Goal: Information Seeking & Learning: Learn about a topic

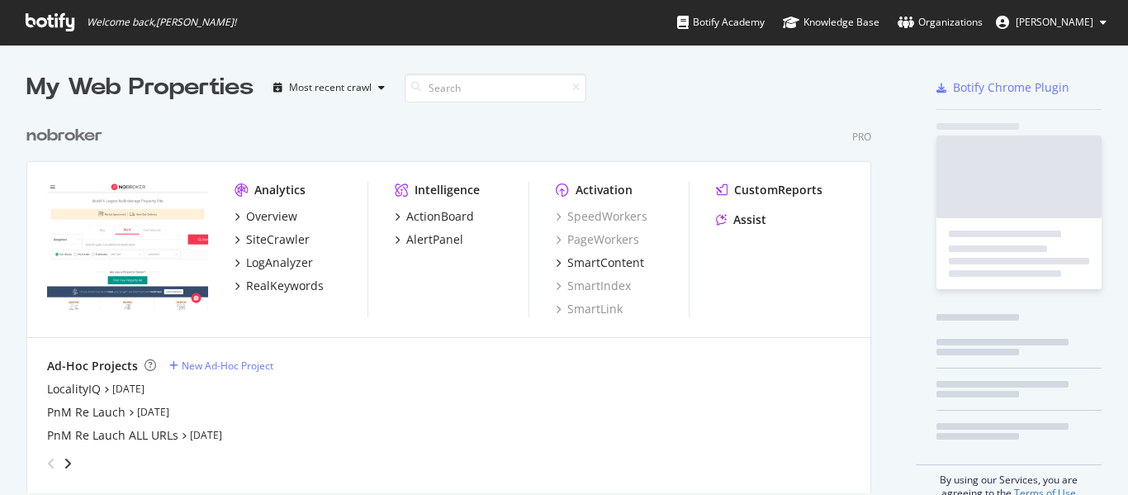
scroll to position [376, 846]
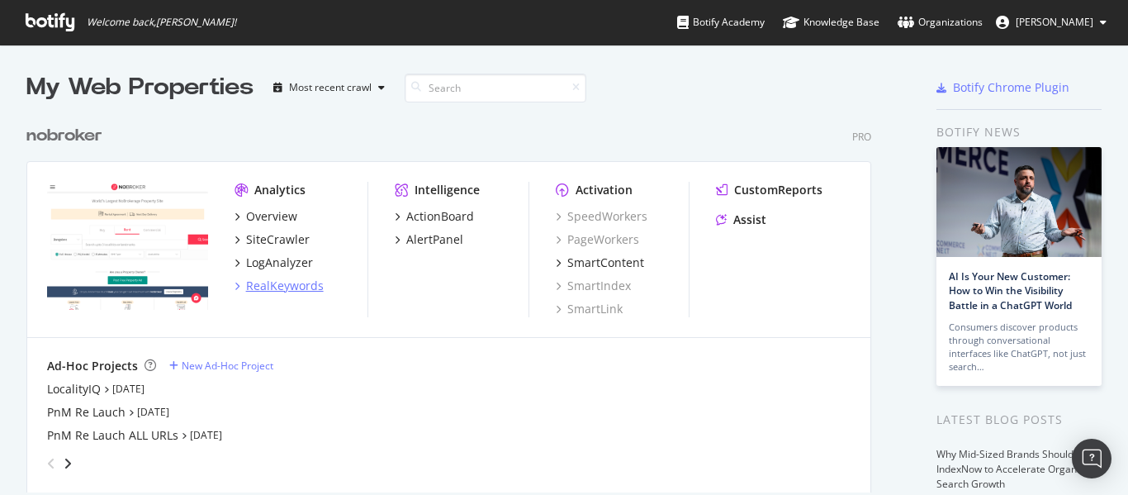
click at [297, 288] on div "RealKeywords" at bounding box center [285, 286] width 78 height 17
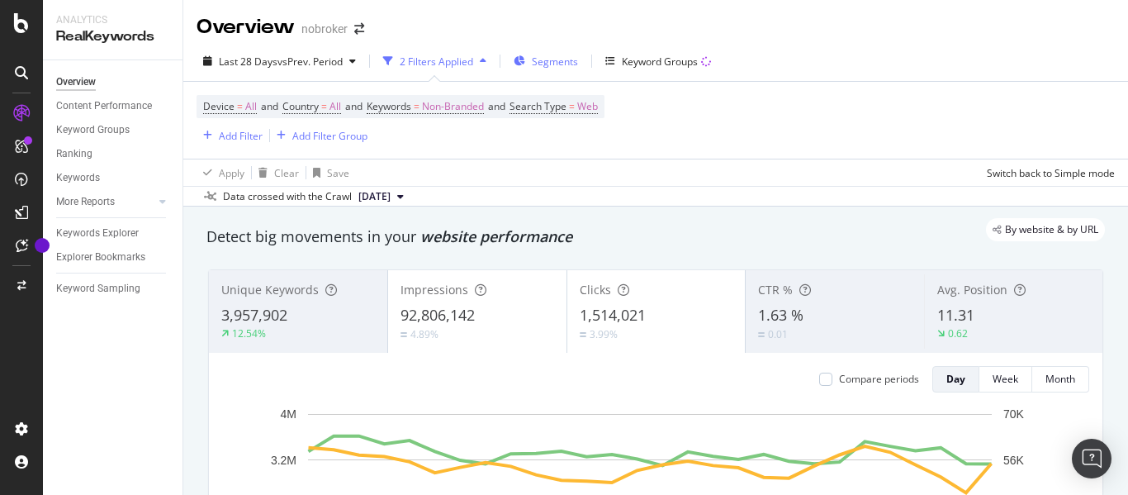
click at [557, 59] on span "Segments" at bounding box center [555, 62] width 46 height 14
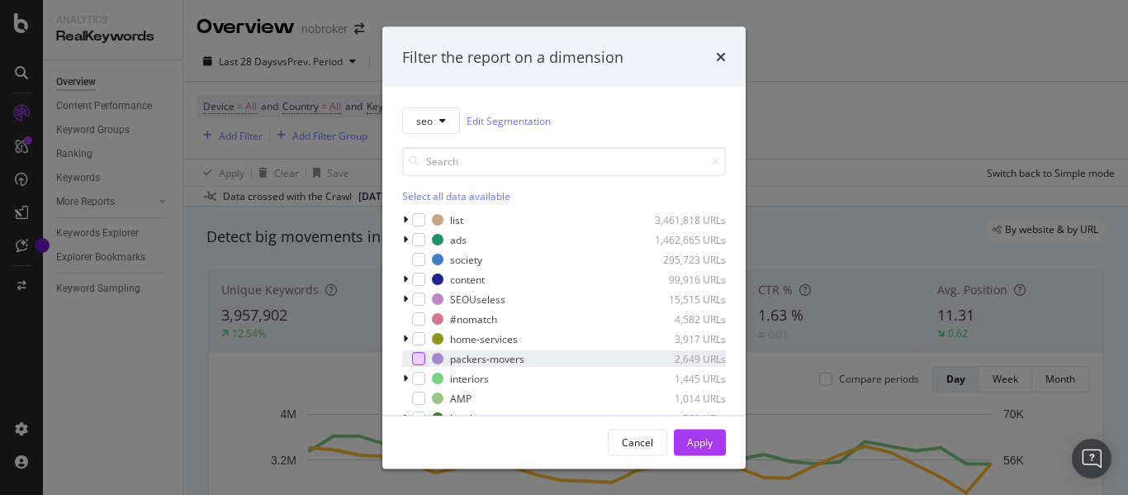
click at [421, 358] on div "modal" at bounding box center [418, 358] width 13 height 13
click at [691, 439] on div "Apply" at bounding box center [700, 441] width 26 height 14
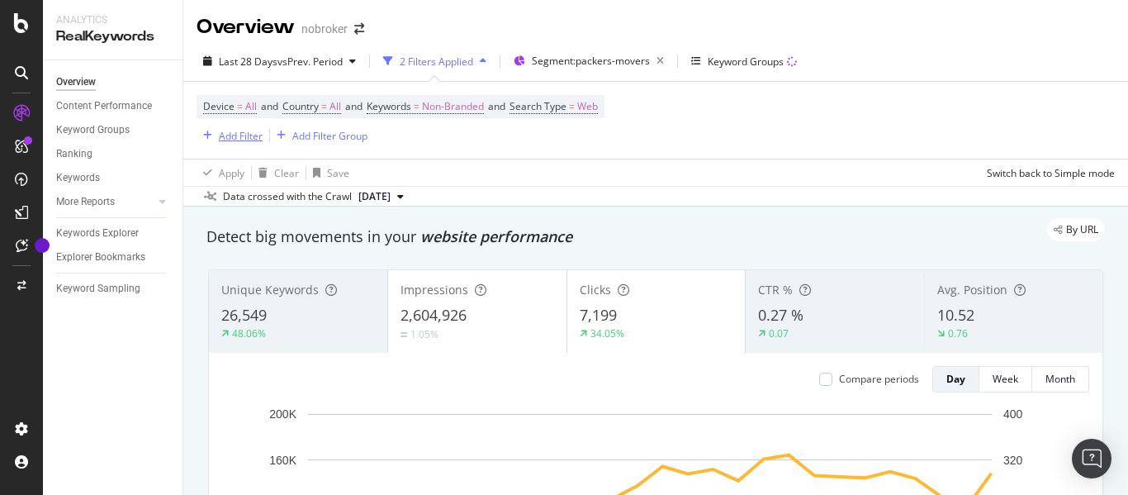
click at [235, 143] on div "Add Filter" at bounding box center [230, 135] width 66 height 18
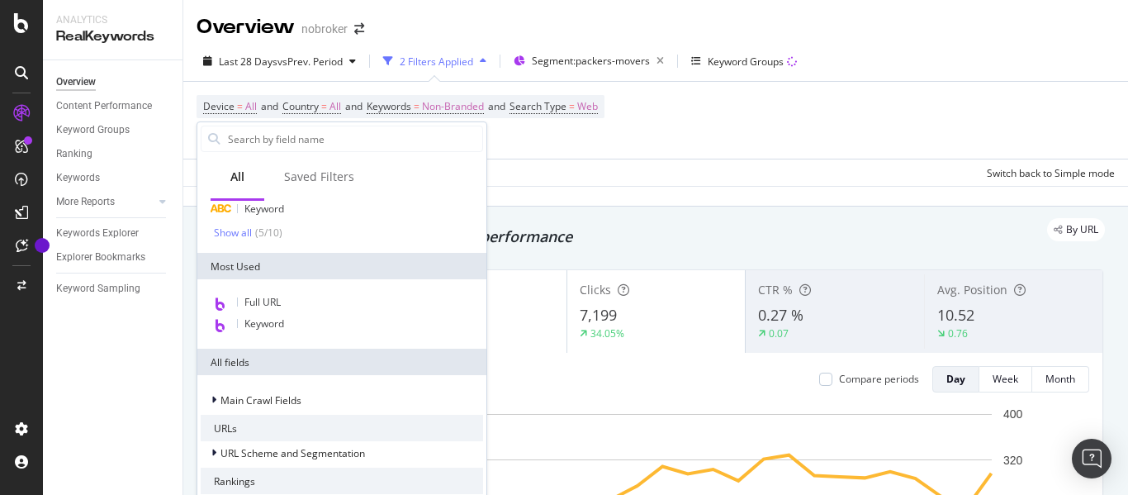
scroll to position [123, 0]
click at [281, 296] on span "Full URL" at bounding box center [262, 301] width 36 height 14
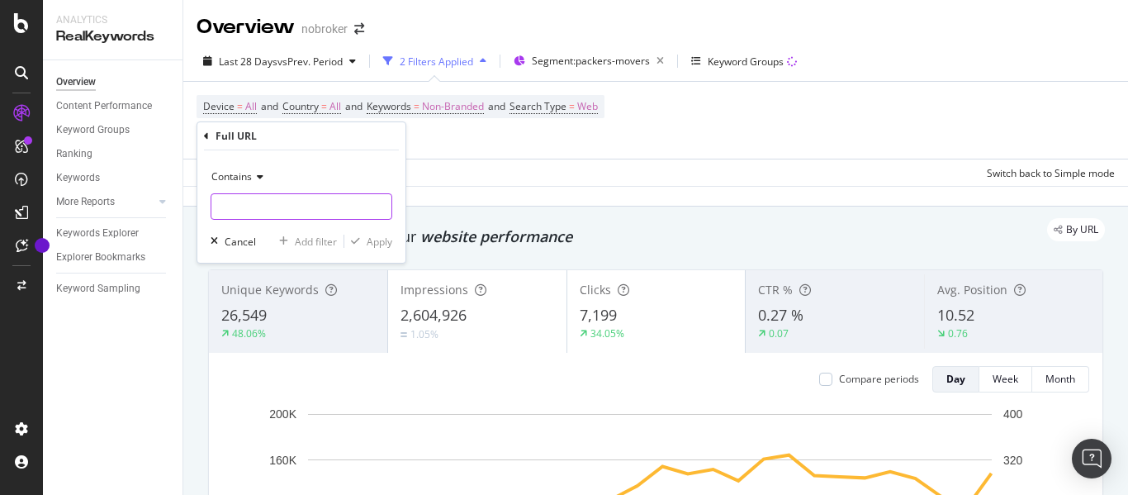
click at [273, 215] on input "text" at bounding box center [301, 206] width 180 height 26
click at [225, 177] on span "Contains" at bounding box center [231, 176] width 40 height 14
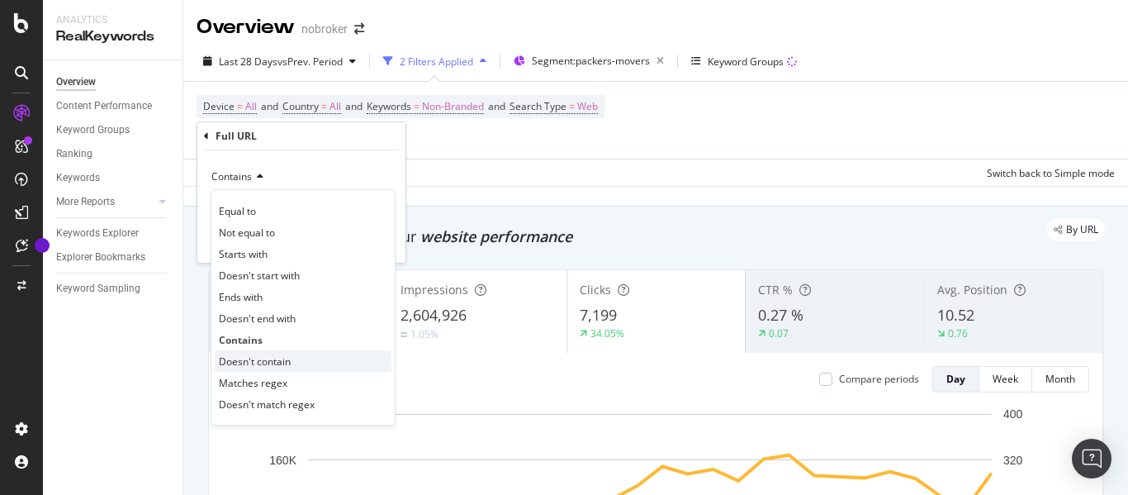
click at [245, 358] on span "Doesn't contain" at bounding box center [255, 361] width 72 height 14
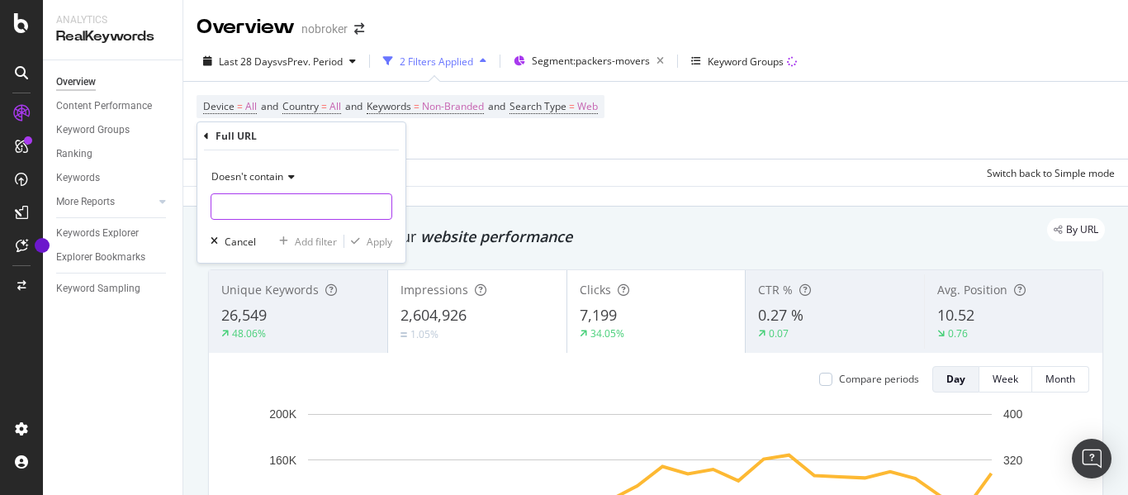
click at [253, 202] on input "text" at bounding box center [301, 206] width 180 height 26
type input "guides"
click at [381, 238] on div "Apply" at bounding box center [380, 242] width 26 height 14
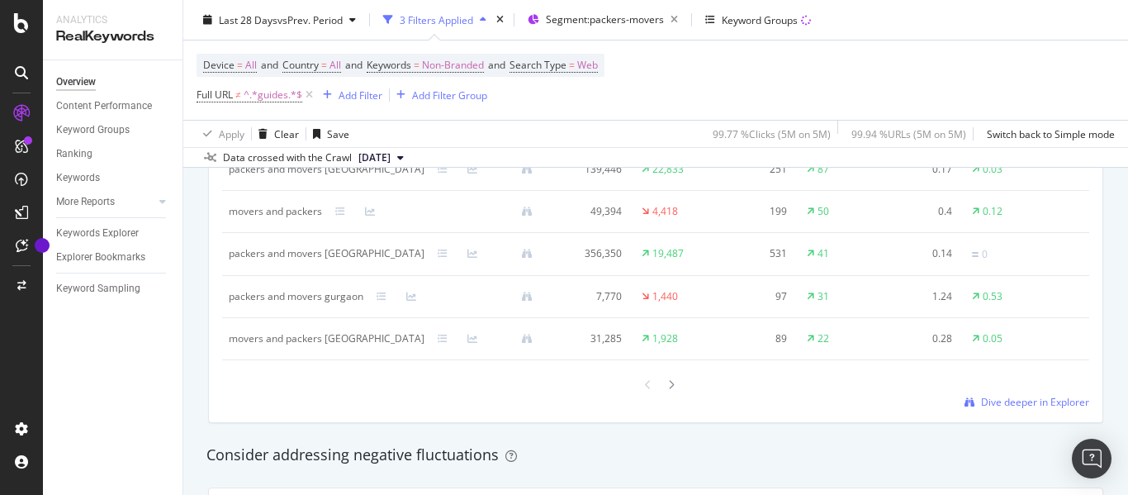
scroll to position [1707, 0]
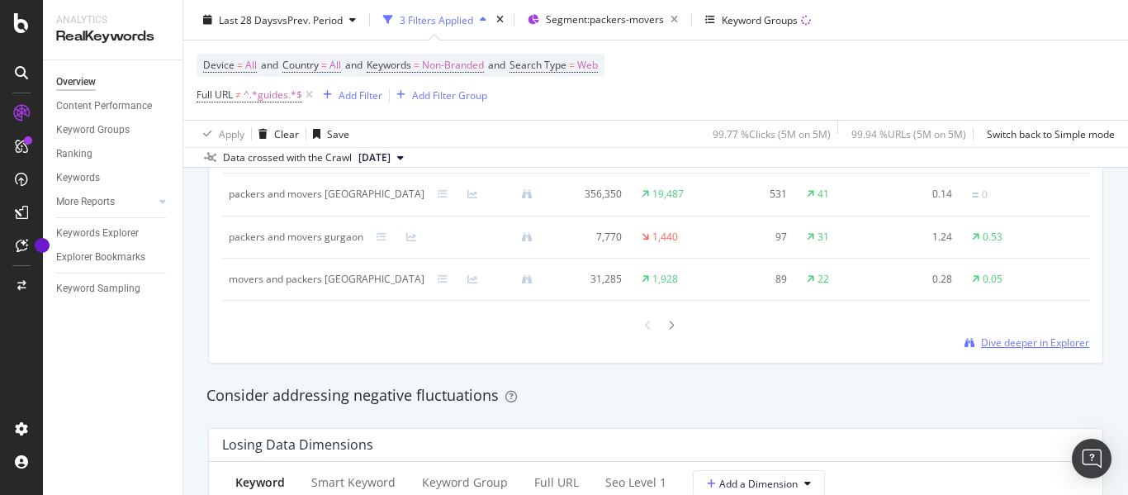
click at [1013, 349] on span "Dive deeper in Explorer" at bounding box center [1035, 342] width 108 height 14
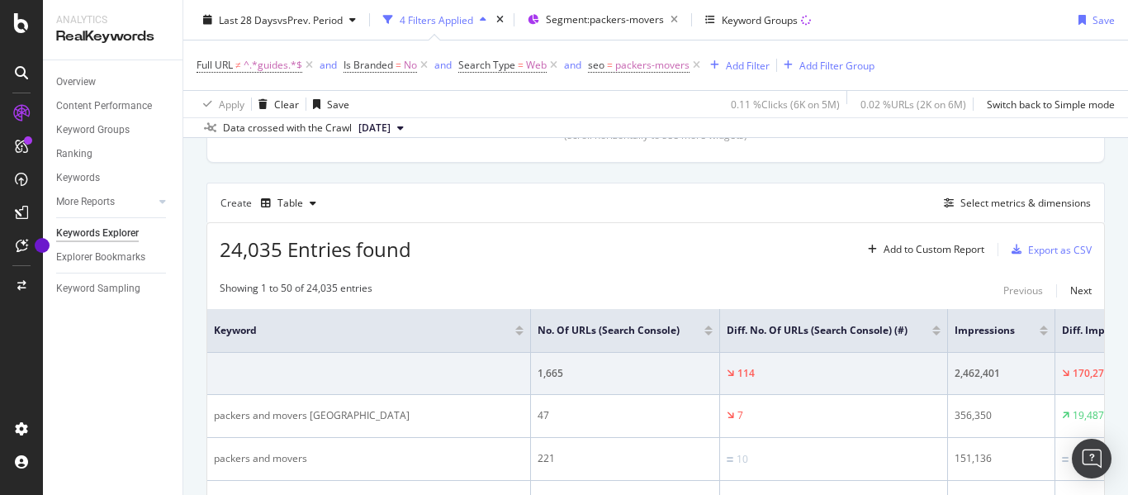
scroll to position [408, 0]
click at [976, 198] on div "Select metrics & dimensions" at bounding box center [1026, 204] width 131 height 14
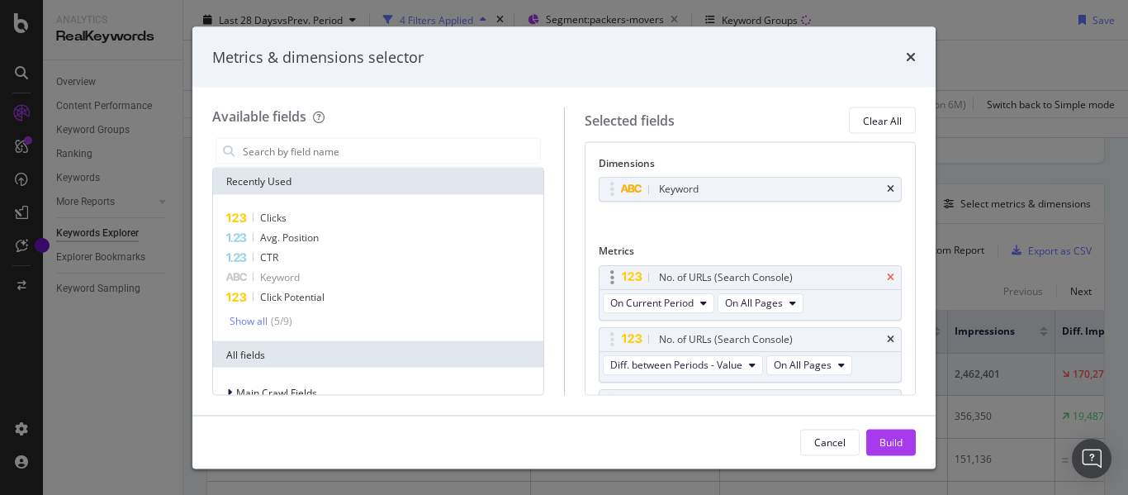
click at [887, 276] on icon "times" at bounding box center [890, 277] width 7 height 10
click at [887, 272] on icon "times" at bounding box center [890, 277] width 7 height 10
click at [887, 334] on icon "times" at bounding box center [890, 339] width 7 height 10
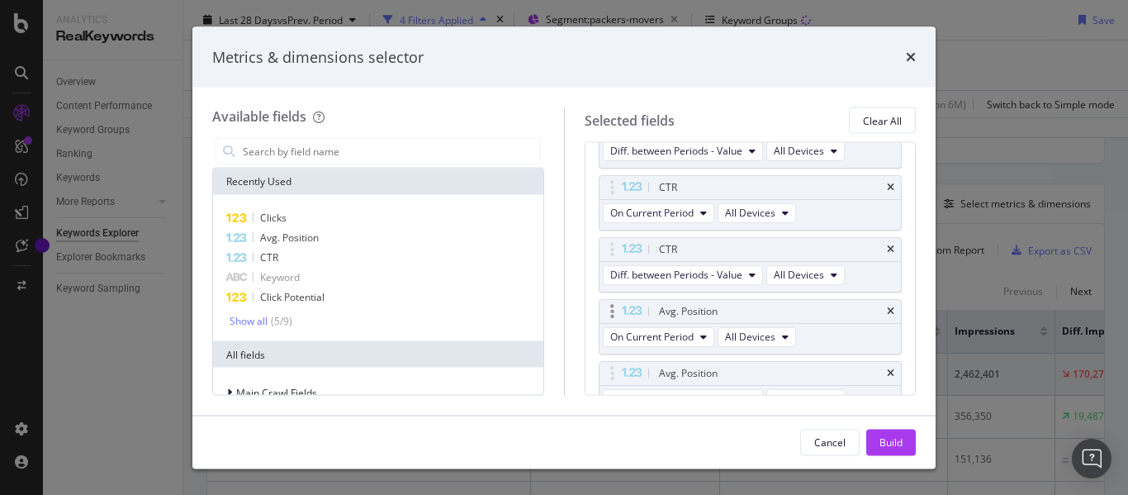
scroll to position [273, 0]
click at [887, 249] on icon "times" at bounding box center [890, 252] width 7 height 10
click at [887, 243] on icon "times" at bounding box center [890, 248] width 7 height 10
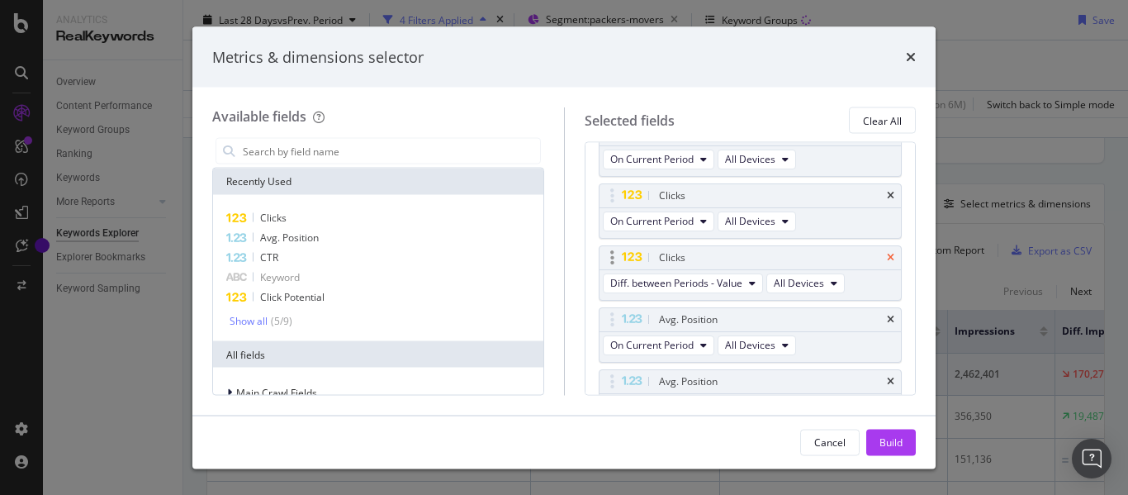
click at [887, 254] on icon "times" at bounding box center [890, 258] width 7 height 10
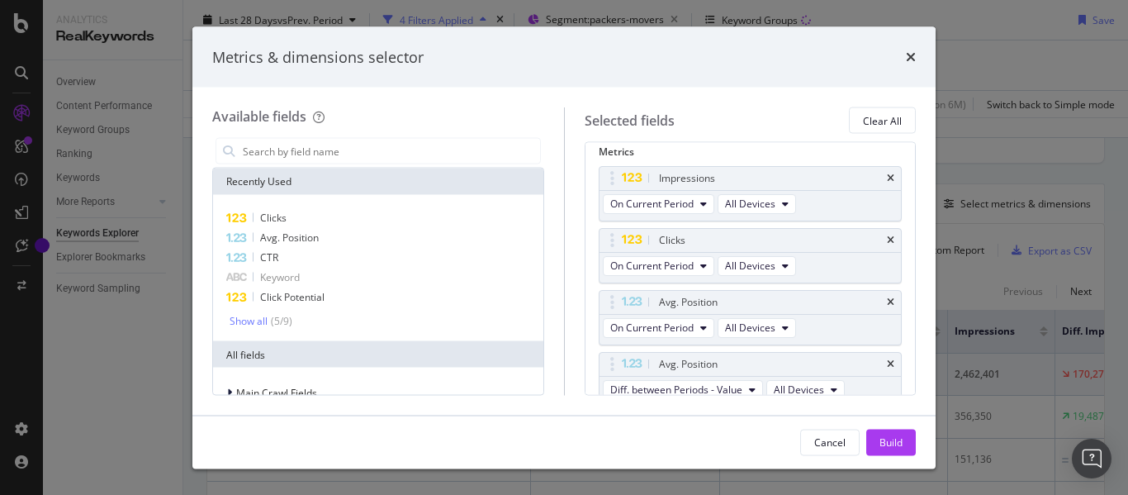
scroll to position [98, 0]
click at [887, 241] on icon "times" at bounding box center [890, 240] width 7 height 10
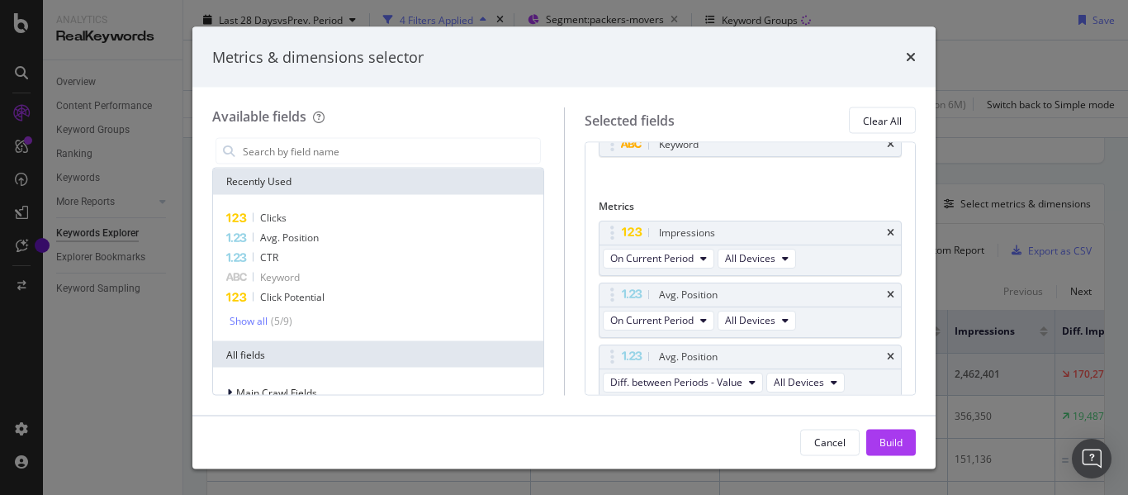
scroll to position [28, 0]
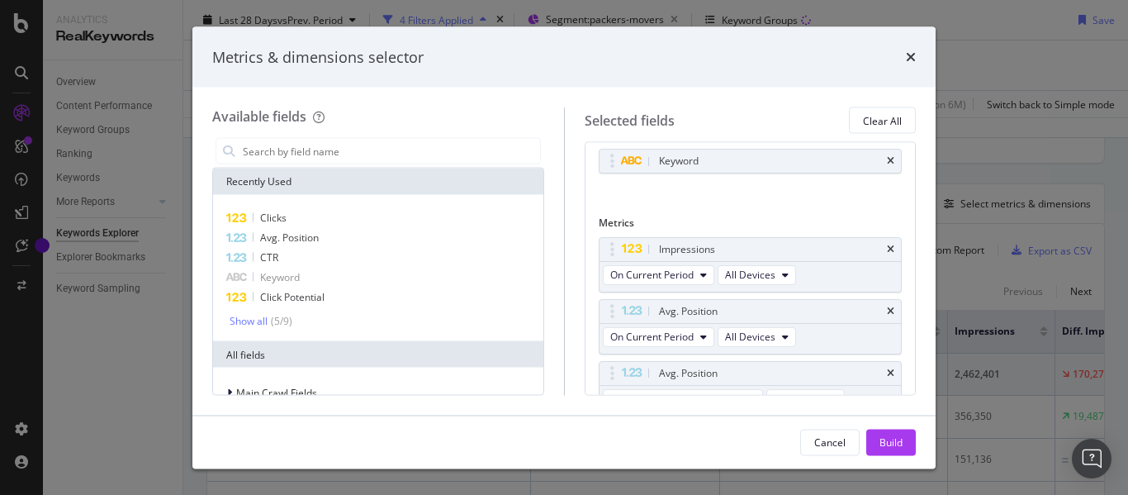
click at [880, 241] on div "Impressions" at bounding box center [751, 248] width 302 height 23
click at [881, 436] on div "Build" at bounding box center [891, 441] width 23 height 14
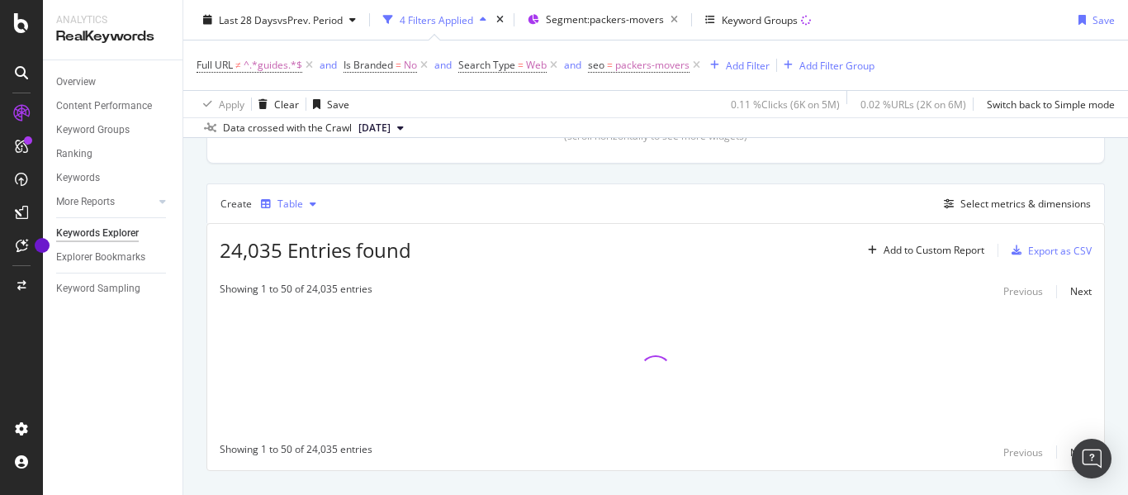
click at [303, 207] on div "button" at bounding box center [313, 204] width 20 height 10
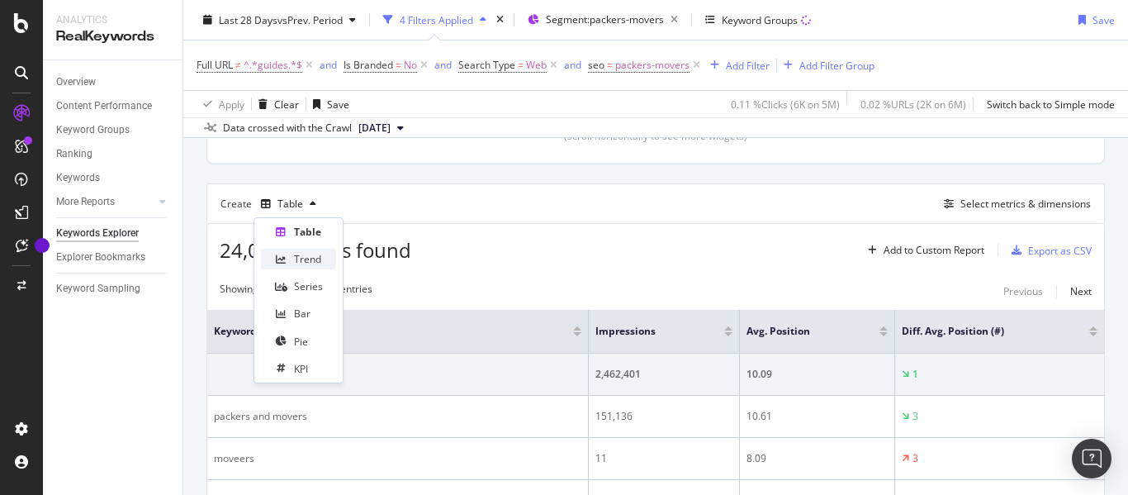
click at [301, 263] on div "Trend" at bounding box center [307, 259] width 27 height 14
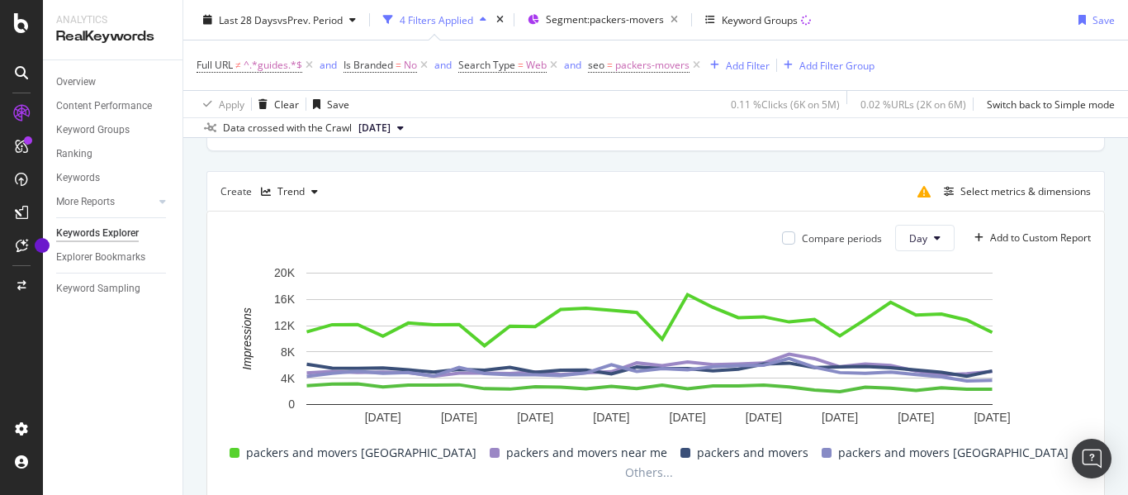
scroll to position [404, 0]
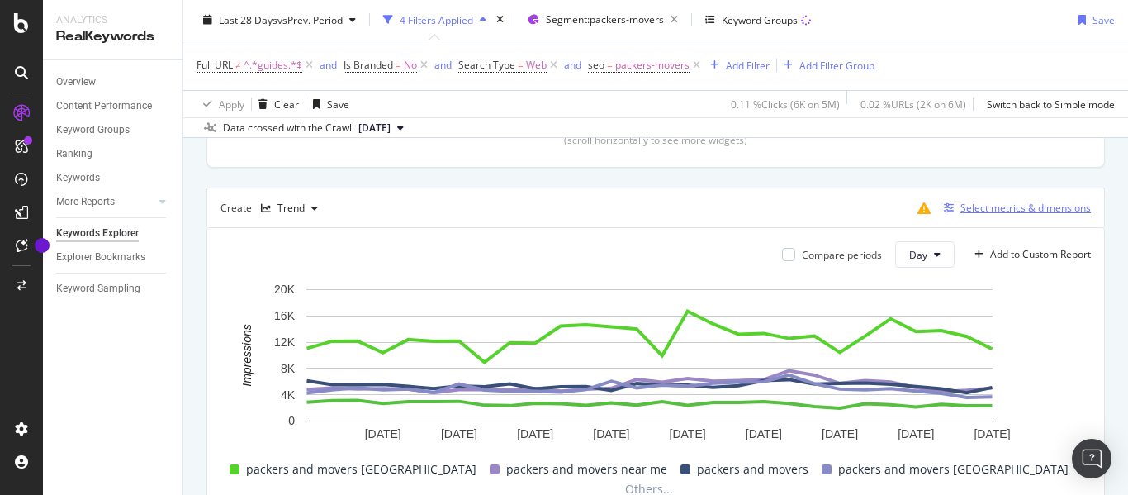
click at [995, 206] on div "Select metrics & dimensions" at bounding box center [1026, 208] width 131 height 14
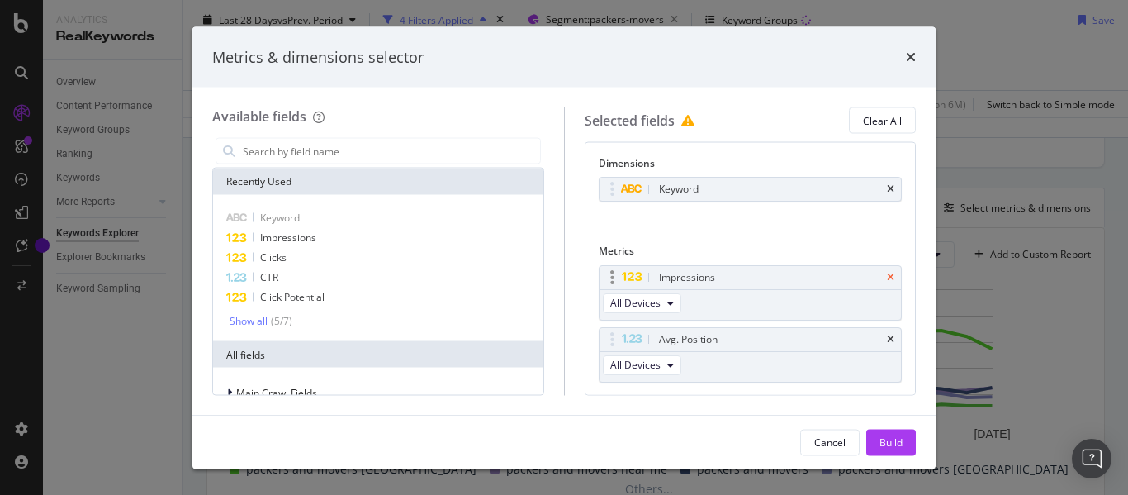
click at [887, 277] on icon "times" at bounding box center [890, 277] width 7 height 10
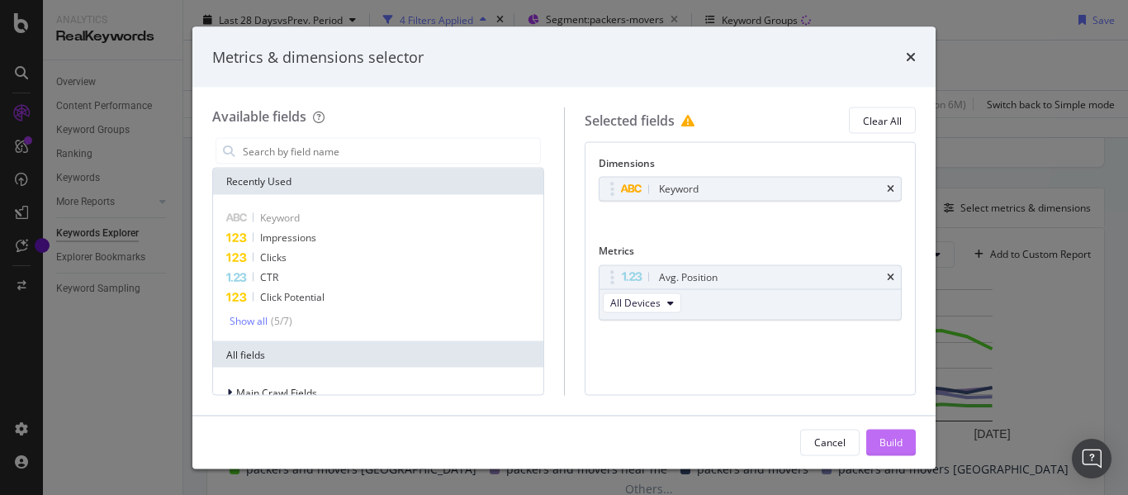
click at [884, 436] on div "Build" at bounding box center [891, 441] width 23 height 14
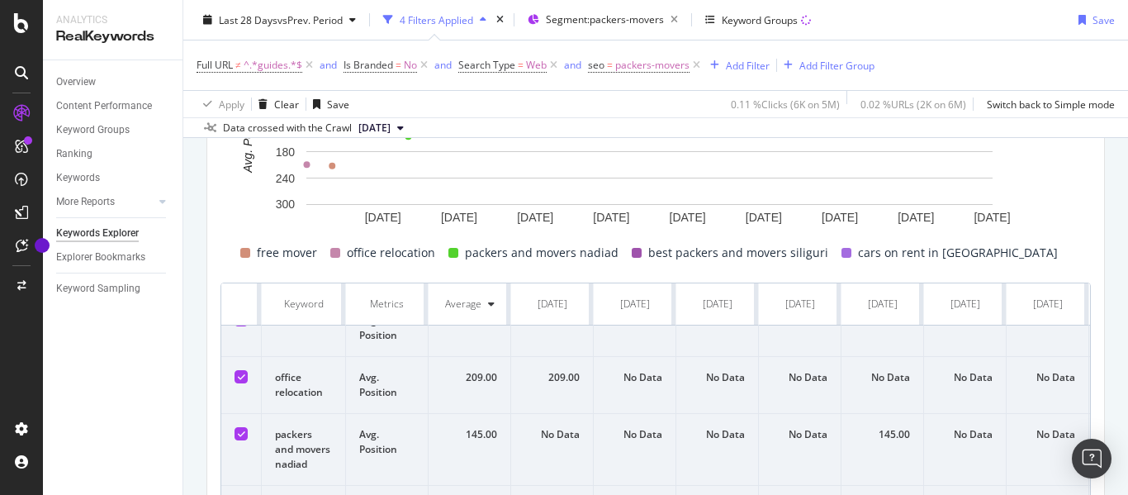
scroll to position [24, 0]
click at [748, 66] on div "Add Filter" at bounding box center [748, 65] width 44 height 14
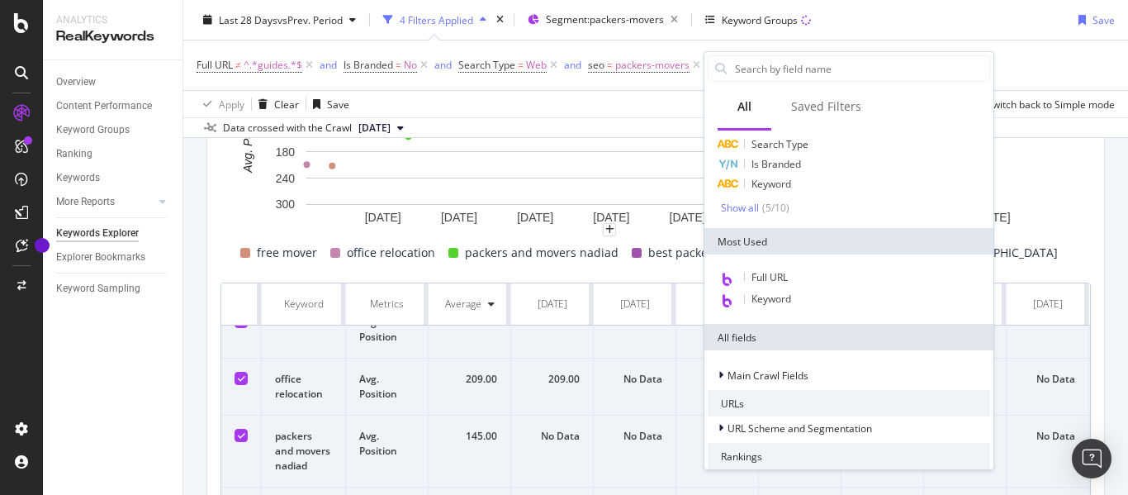
scroll to position [60, 0]
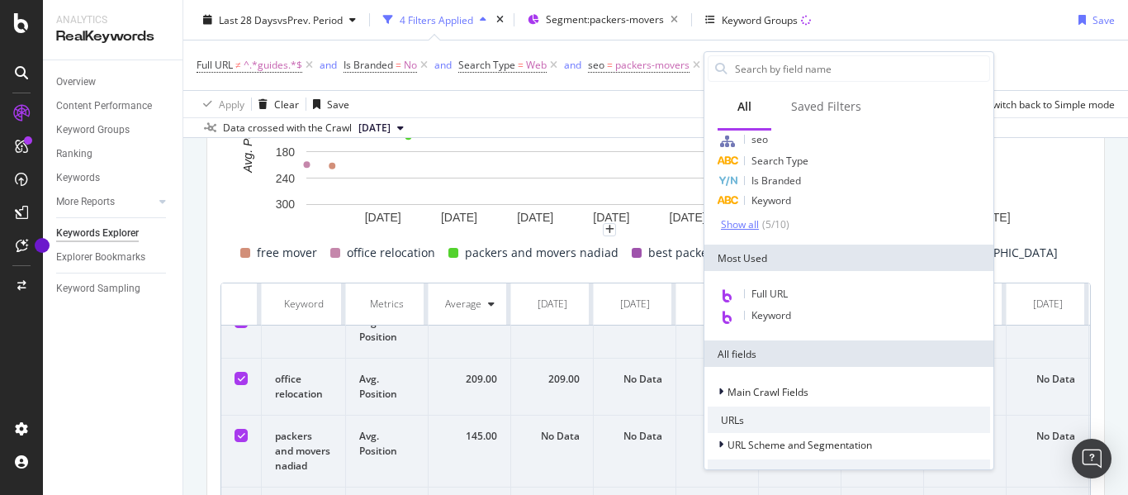
click at [741, 223] on div "Show all" at bounding box center [740, 225] width 38 height 12
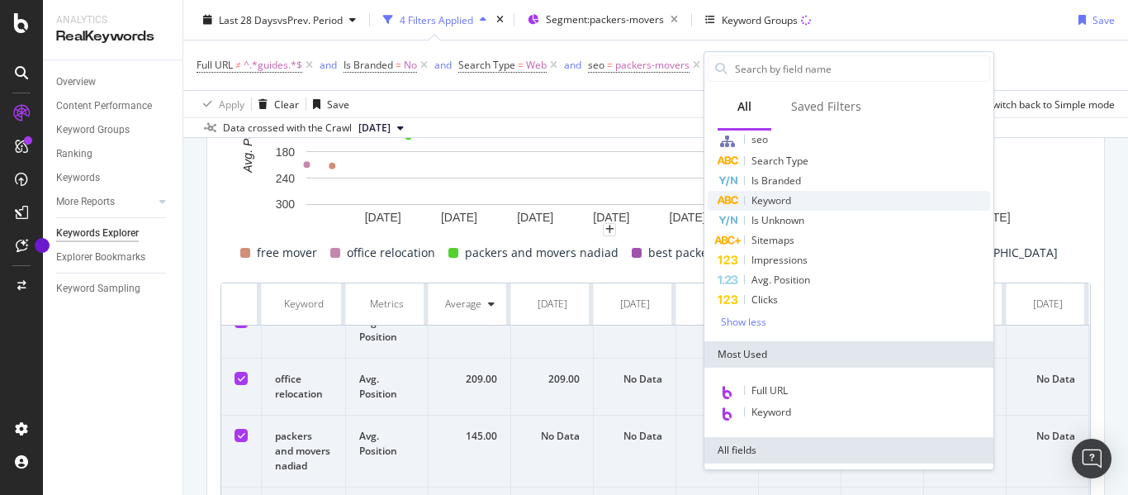
click at [781, 200] on span "Keyword" at bounding box center [772, 200] width 40 height 14
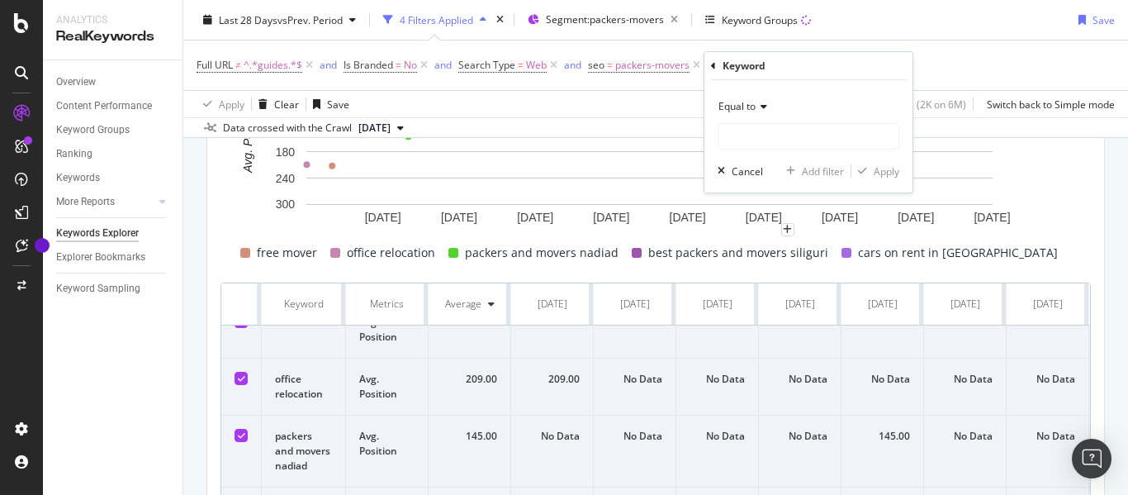
click at [740, 106] on span "Equal to" at bounding box center [737, 106] width 37 height 14
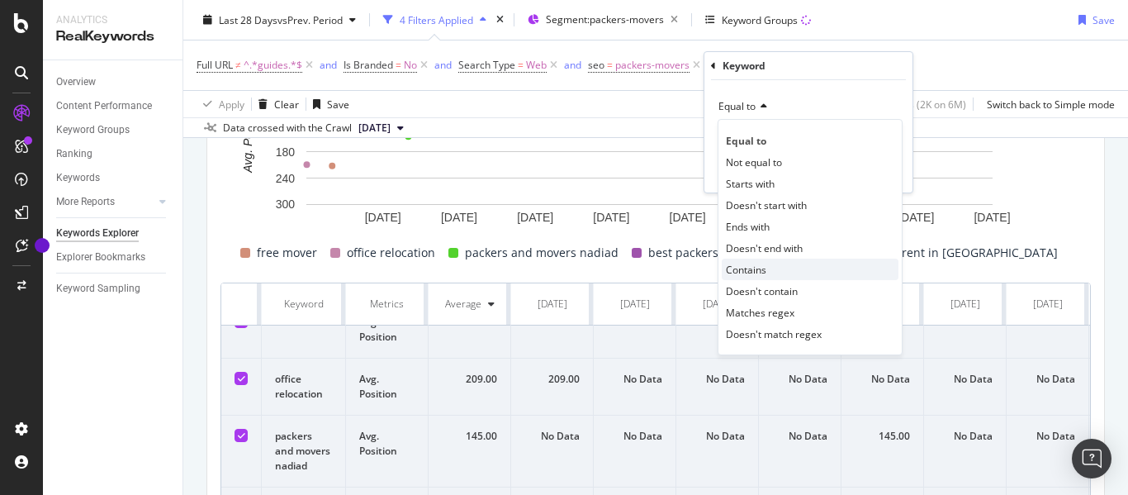
click at [743, 264] on span "Contains" at bounding box center [746, 270] width 40 height 14
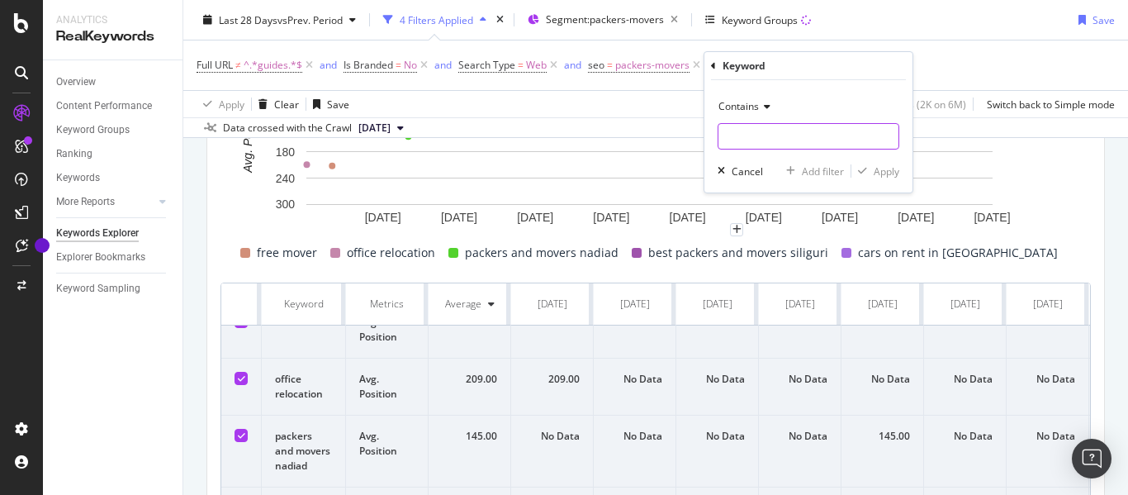
click at [750, 142] on input "text" at bounding box center [809, 136] width 180 height 26
type input "packer"
click at [884, 172] on div "Apply" at bounding box center [887, 171] width 26 height 14
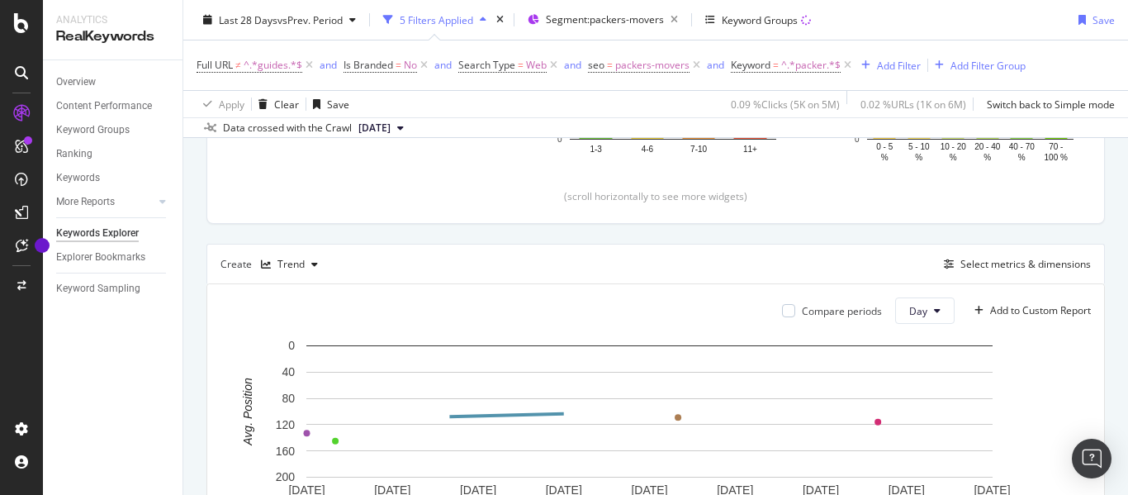
scroll to position [347, 0]
click at [893, 65] on div "Add Filter" at bounding box center [899, 65] width 44 height 14
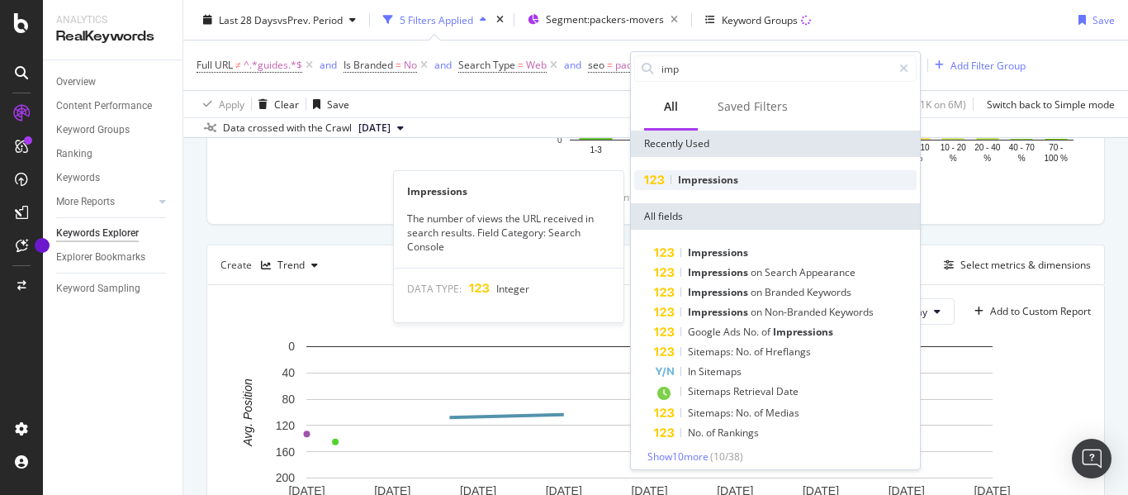
type input "imp"
click at [698, 173] on span "Impressions" at bounding box center [708, 180] width 60 height 14
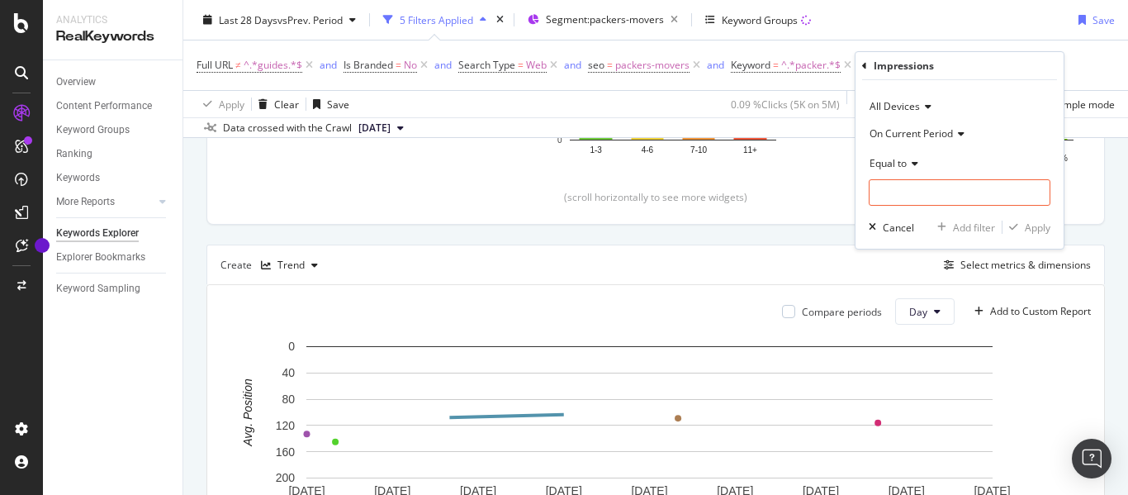
click at [880, 163] on span "Equal to" at bounding box center [888, 163] width 37 height 14
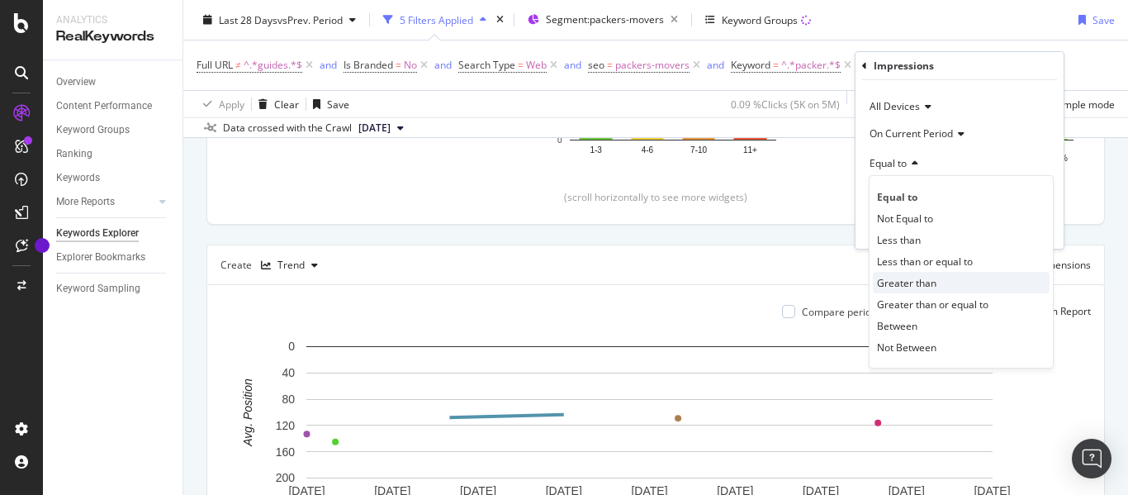
click at [903, 287] on span "Greater than" at bounding box center [906, 283] width 59 height 14
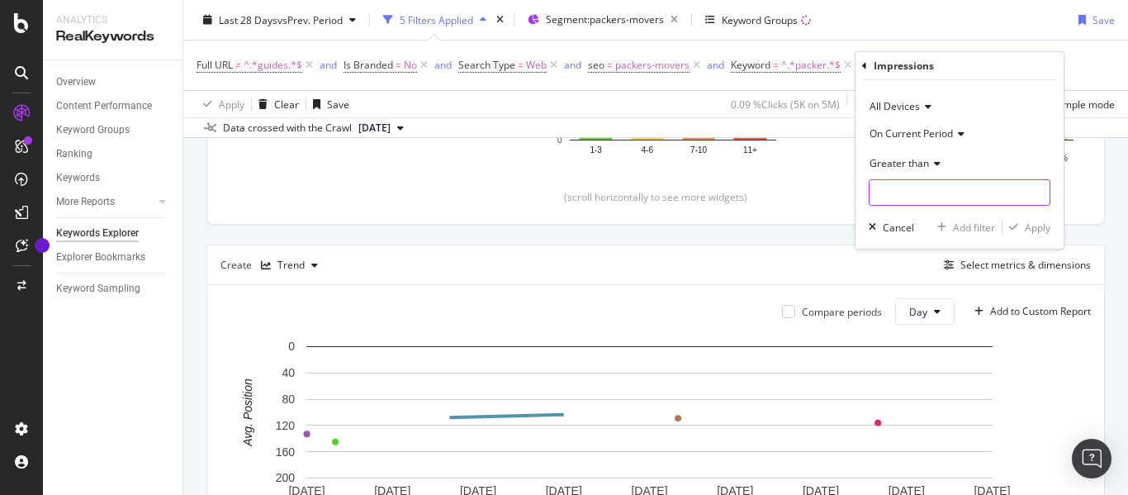
click at [904, 191] on input "number" at bounding box center [960, 192] width 182 height 26
type input "1000"
click at [1023, 228] on div "button" at bounding box center [1014, 227] width 22 height 10
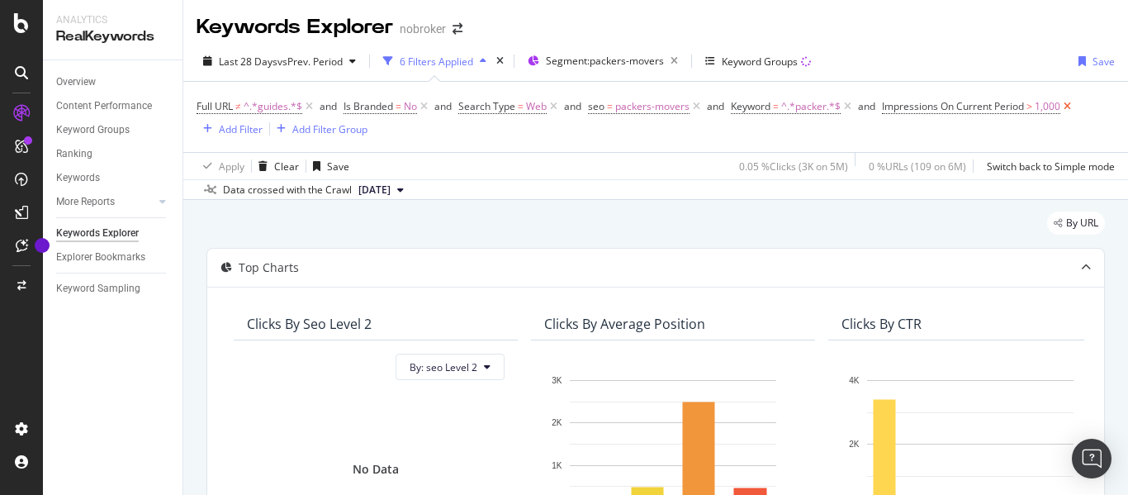
click at [1069, 107] on icon at bounding box center [1068, 106] width 14 height 17
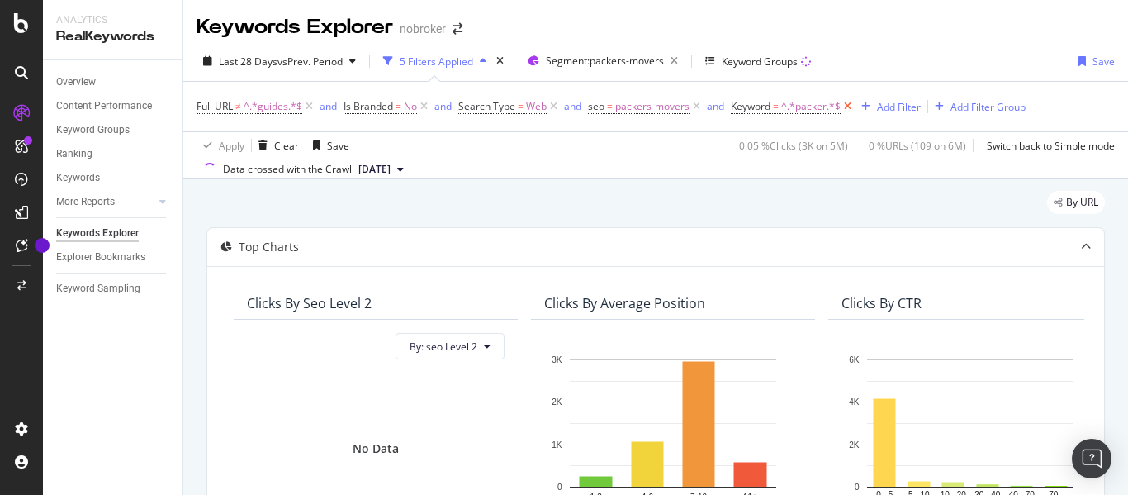
click at [849, 107] on icon at bounding box center [848, 106] width 14 height 17
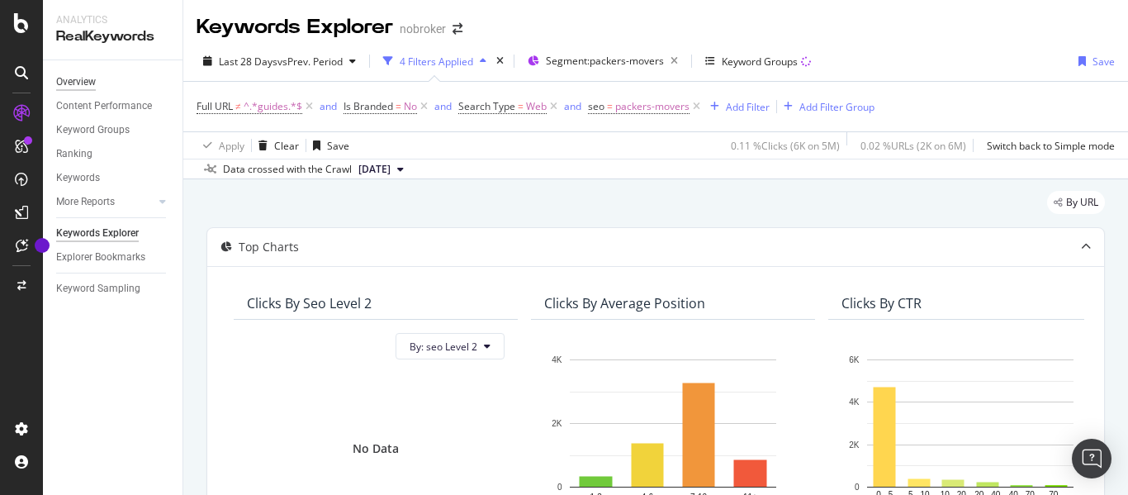
click at [76, 80] on div "Overview" at bounding box center [76, 82] width 40 height 17
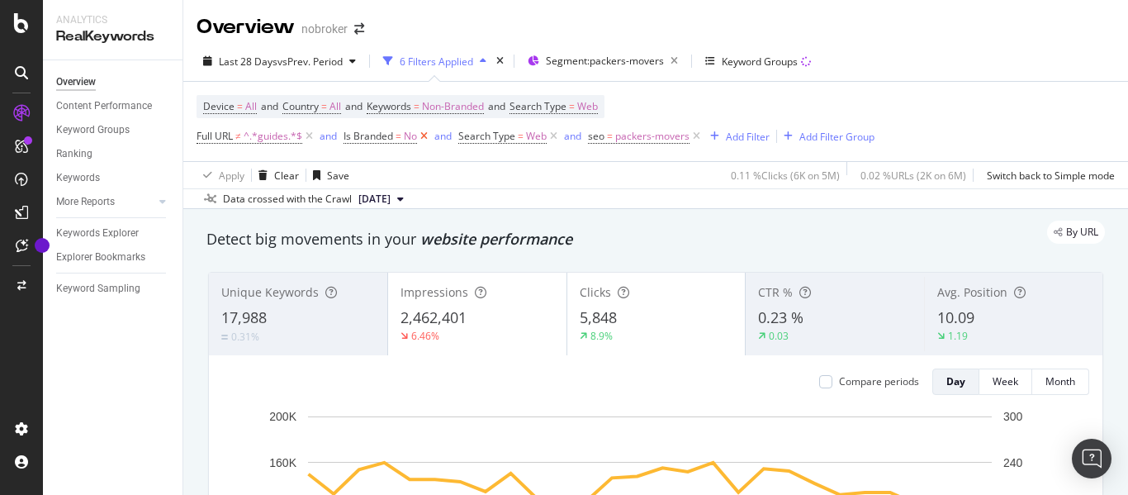
click at [426, 135] on icon at bounding box center [424, 136] width 14 height 17
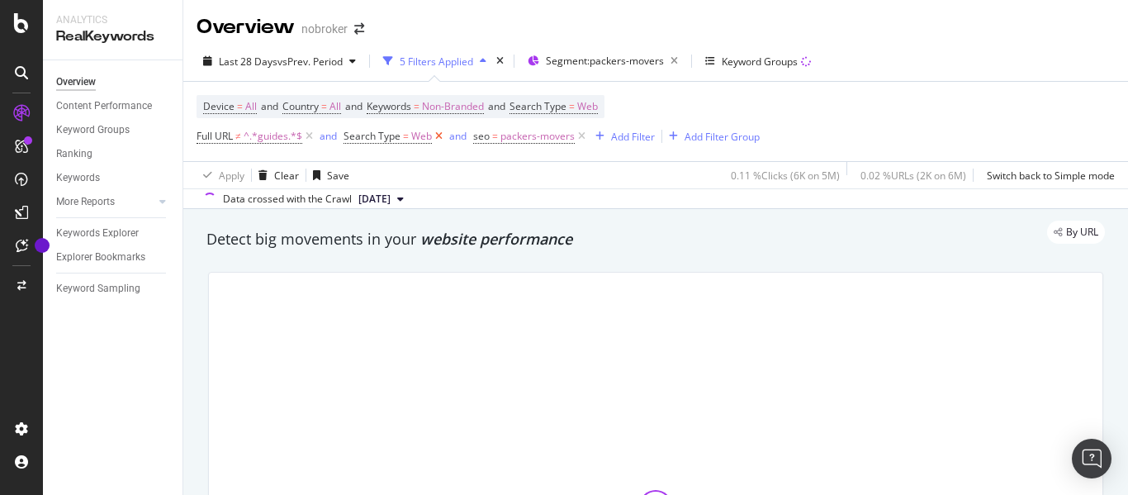
click at [439, 138] on icon at bounding box center [439, 136] width 14 height 17
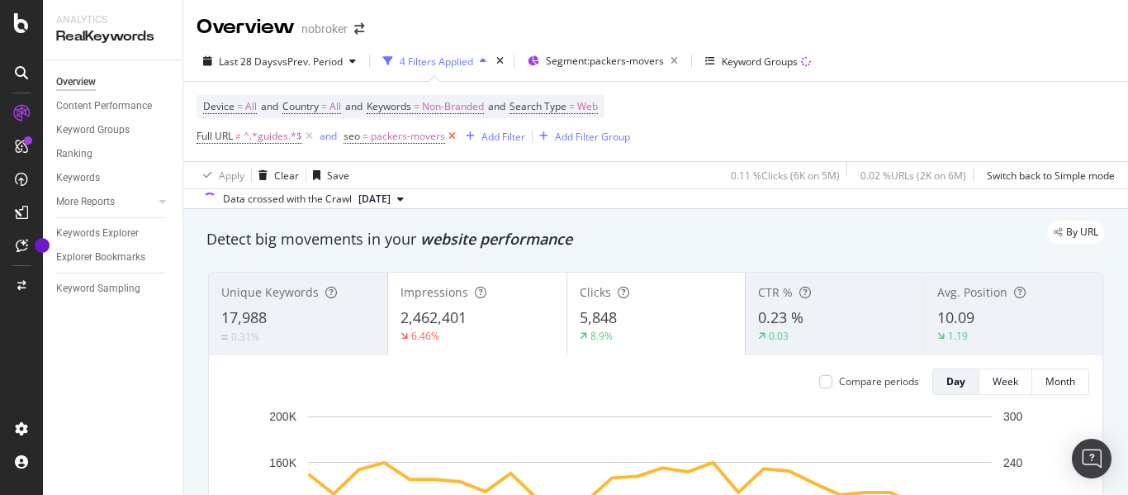
click at [451, 137] on icon at bounding box center [452, 136] width 14 height 17
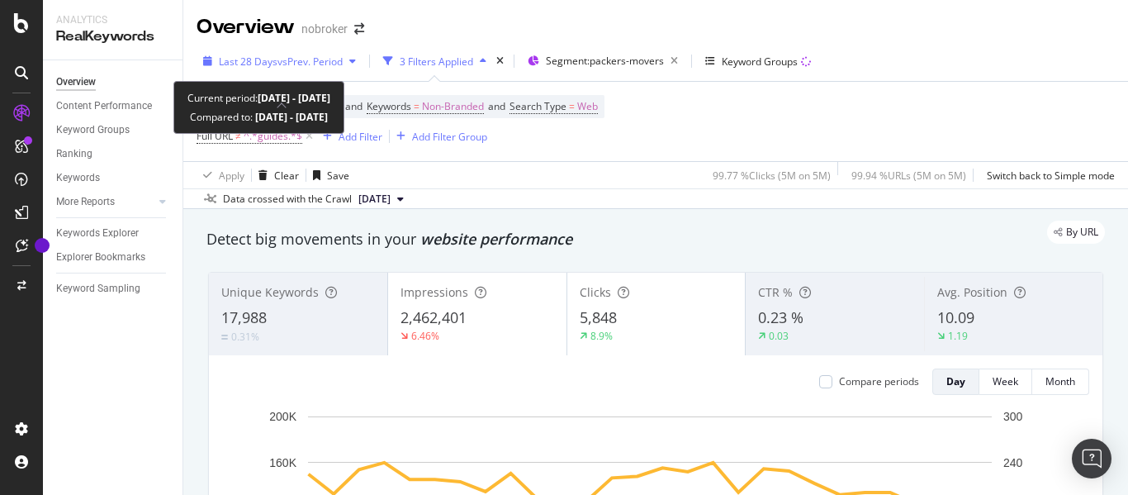
click at [273, 60] on span "Last 28 Days" at bounding box center [248, 62] width 59 height 14
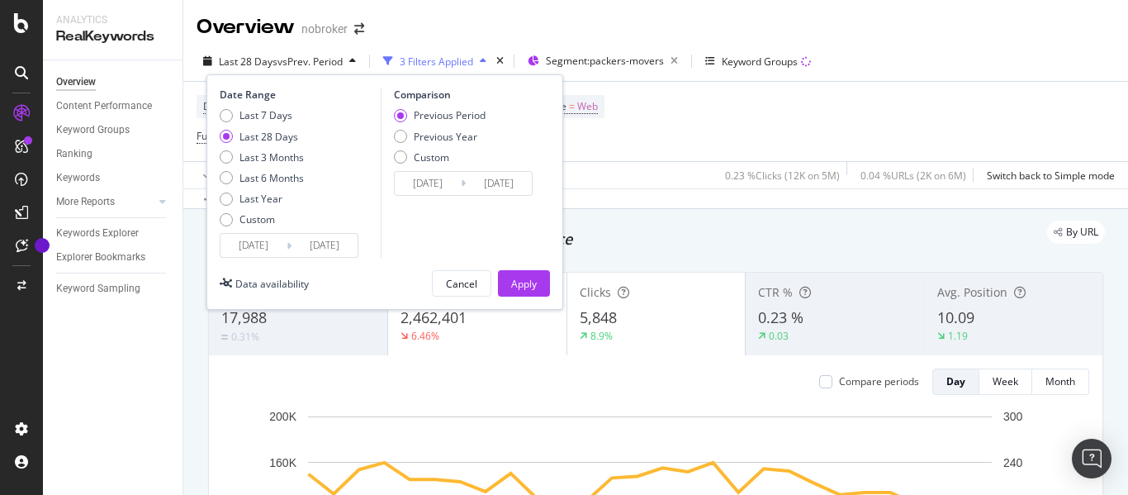
click at [253, 227] on div "Last 7 Days Last 28 Days Last 3 Months Last 6 Months Last Year Custom" at bounding box center [262, 170] width 84 height 125
click at [252, 222] on div "Custom" at bounding box center [258, 219] width 36 height 14
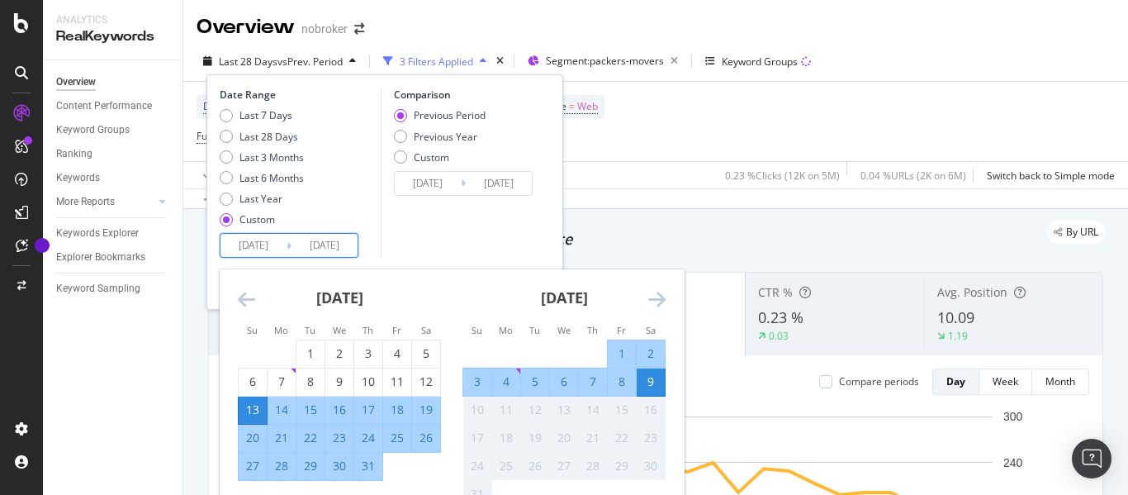
click at [250, 242] on input "[DATE]" at bounding box center [254, 245] width 66 height 23
click at [240, 297] on icon "Move backward to switch to the previous month." at bounding box center [246, 299] width 17 height 20
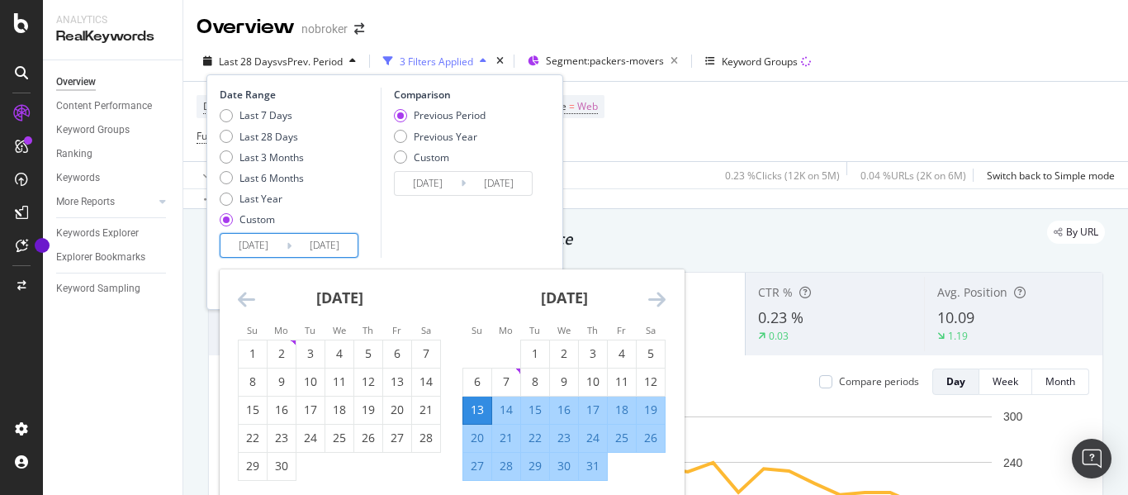
click at [240, 297] on icon "Move backward to switch to the previous month." at bounding box center [246, 299] width 17 height 20
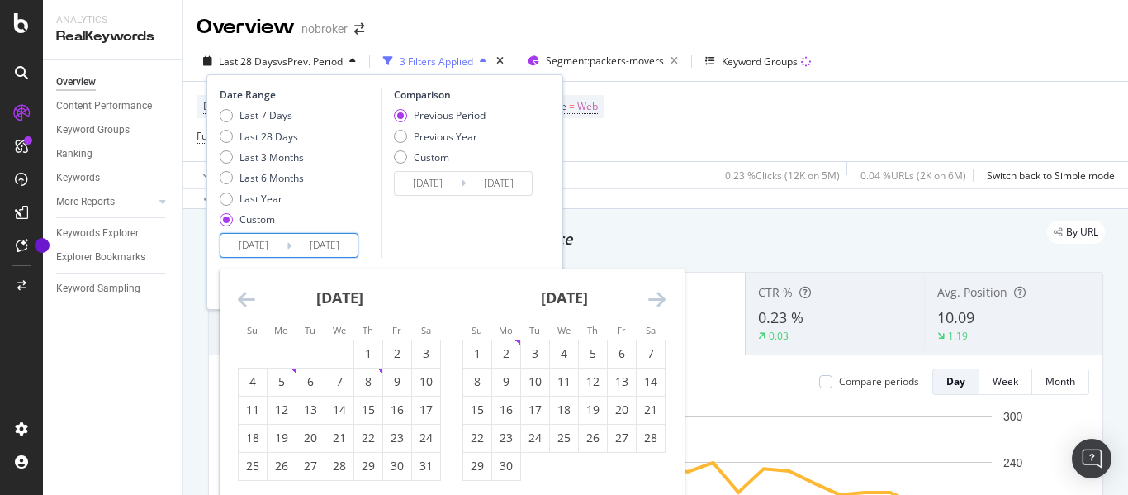
click at [240, 297] on icon "Move backward to switch to the previous month." at bounding box center [246, 299] width 17 height 20
click at [339, 359] on div "1" at bounding box center [339, 353] width 28 height 17
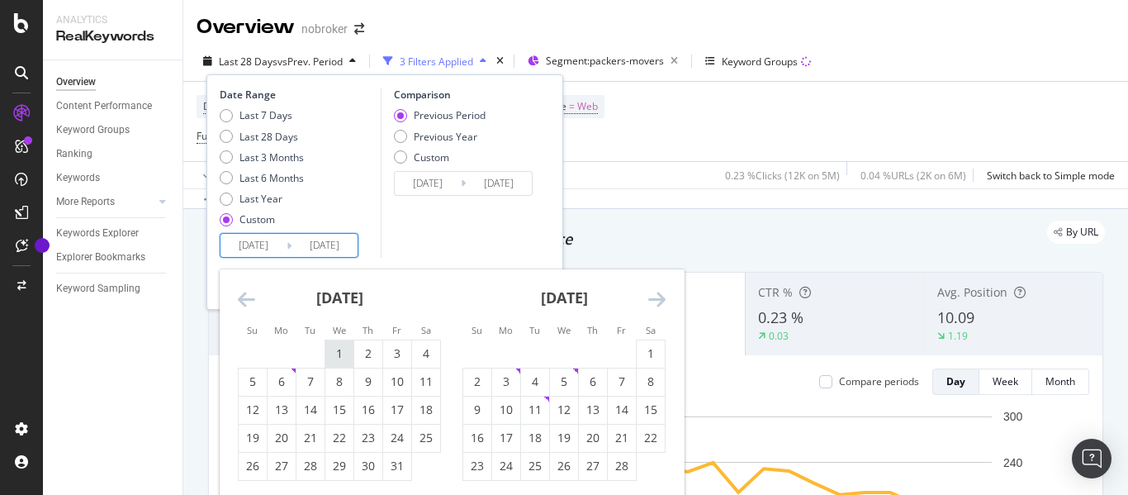
type input "[DATE]"
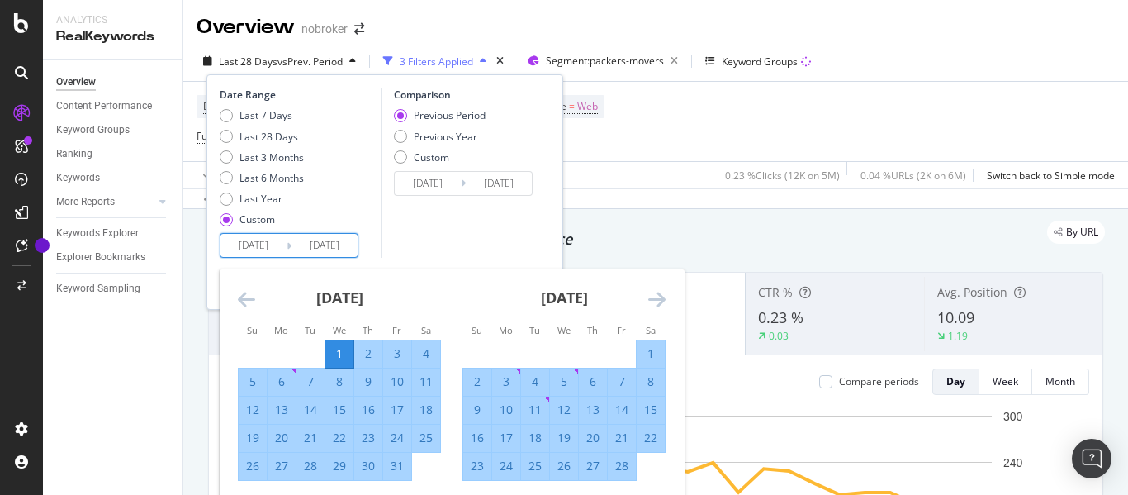
click at [423, 234] on div "Comparison Previous Period Previous Year Custom [DATE] Navigate forward to inte…" at bounding box center [459, 173] width 157 height 170
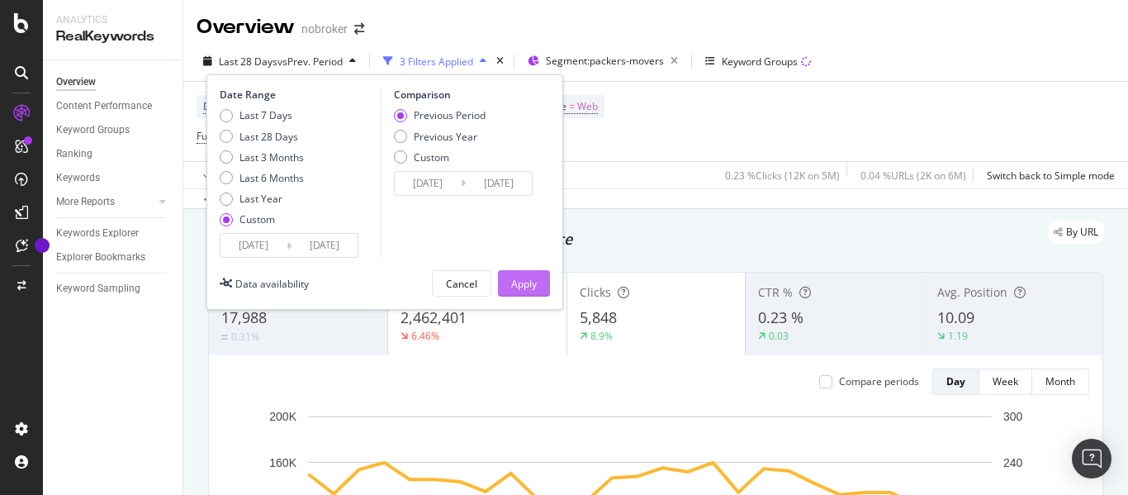
click at [527, 286] on div "Apply" at bounding box center [524, 284] width 26 height 14
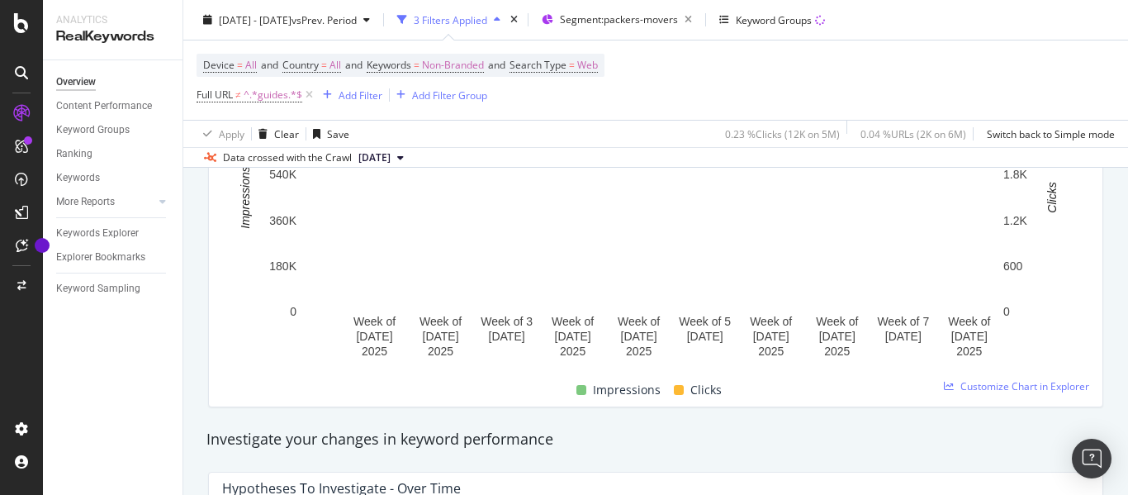
scroll to position [335, 0]
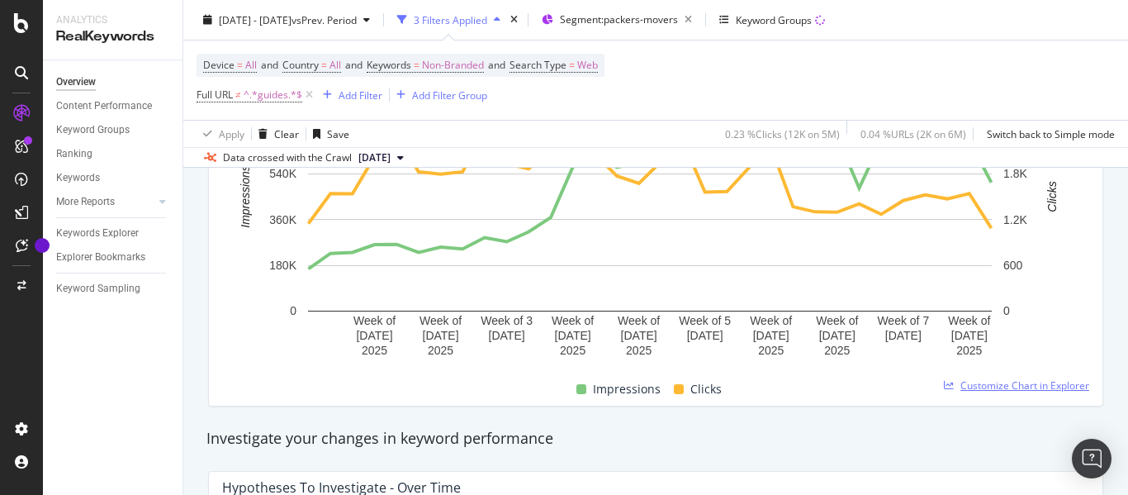
click at [1008, 387] on span "Customize Chart in Explorer" at bounding box center [1025, 385] width 129 height 14
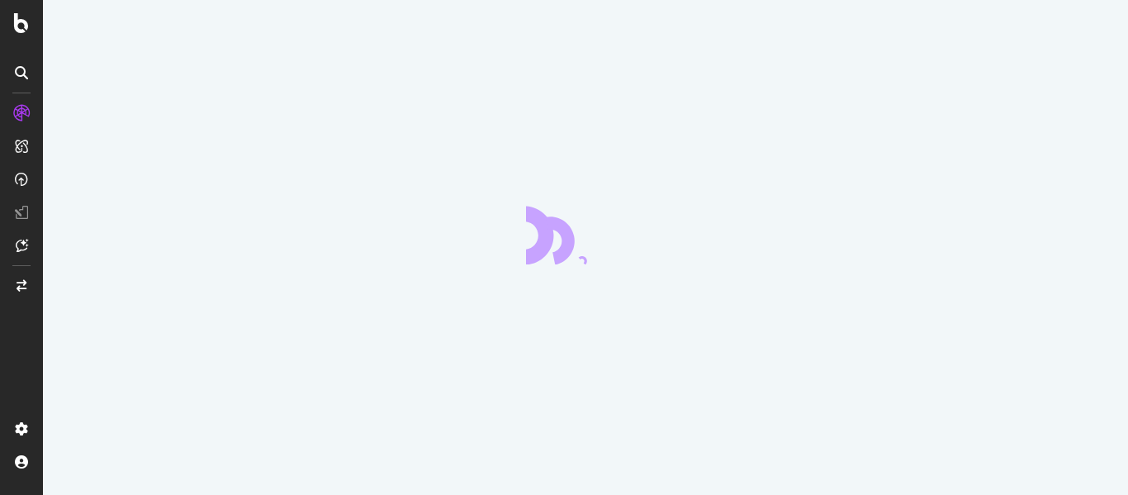
click at [976, 64] on div at bounding box center [585, 247] width 1085 height 495
